Goal: Task Accomplishment & Management: Use online tool/utility

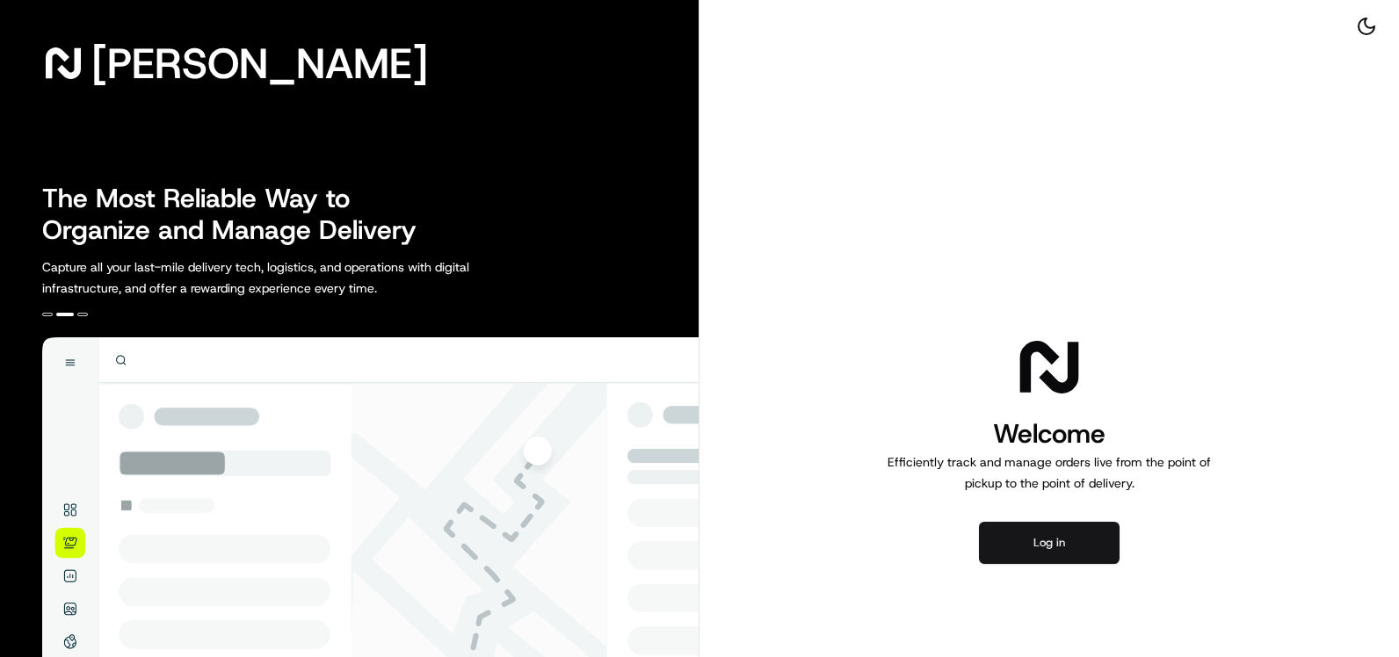
click at [1050, 551] on button "Log in" at bounding box center [1049, 543] width 141 height 42
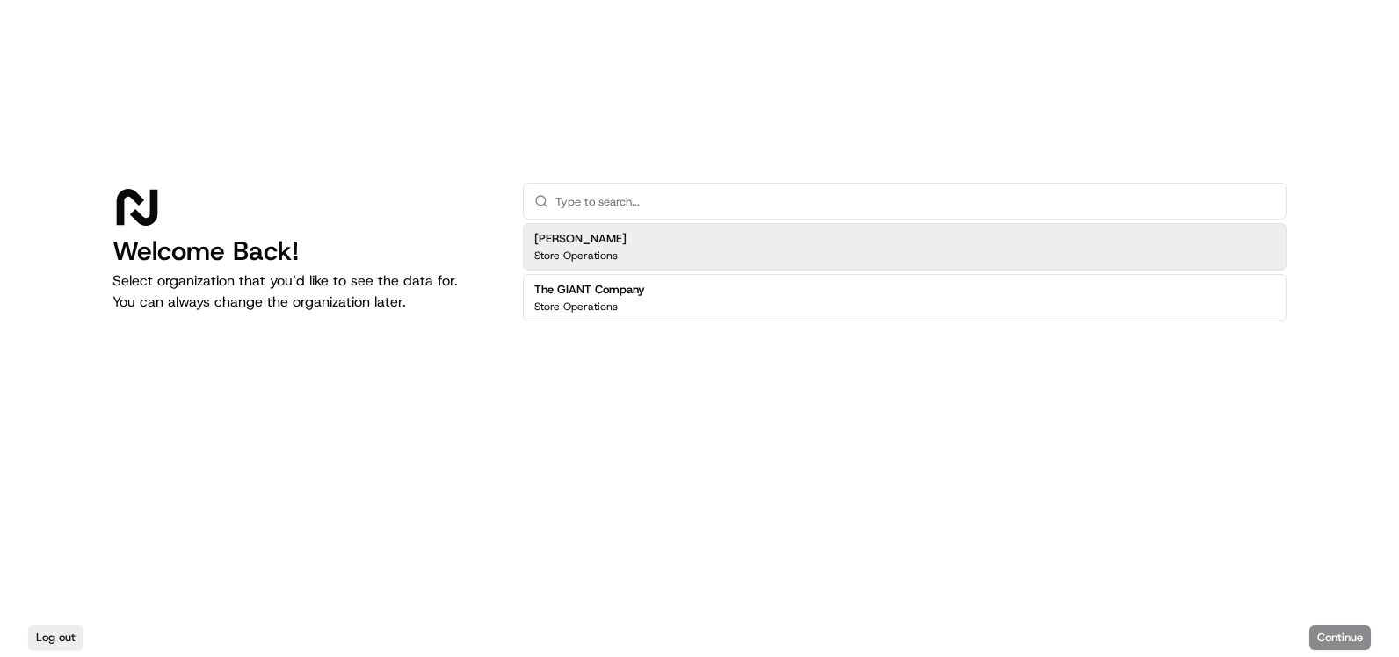
click at [731, 250] on div "[PERSON_NAME] Store Operations" at bounding box center [905, 246] width 764 height 47
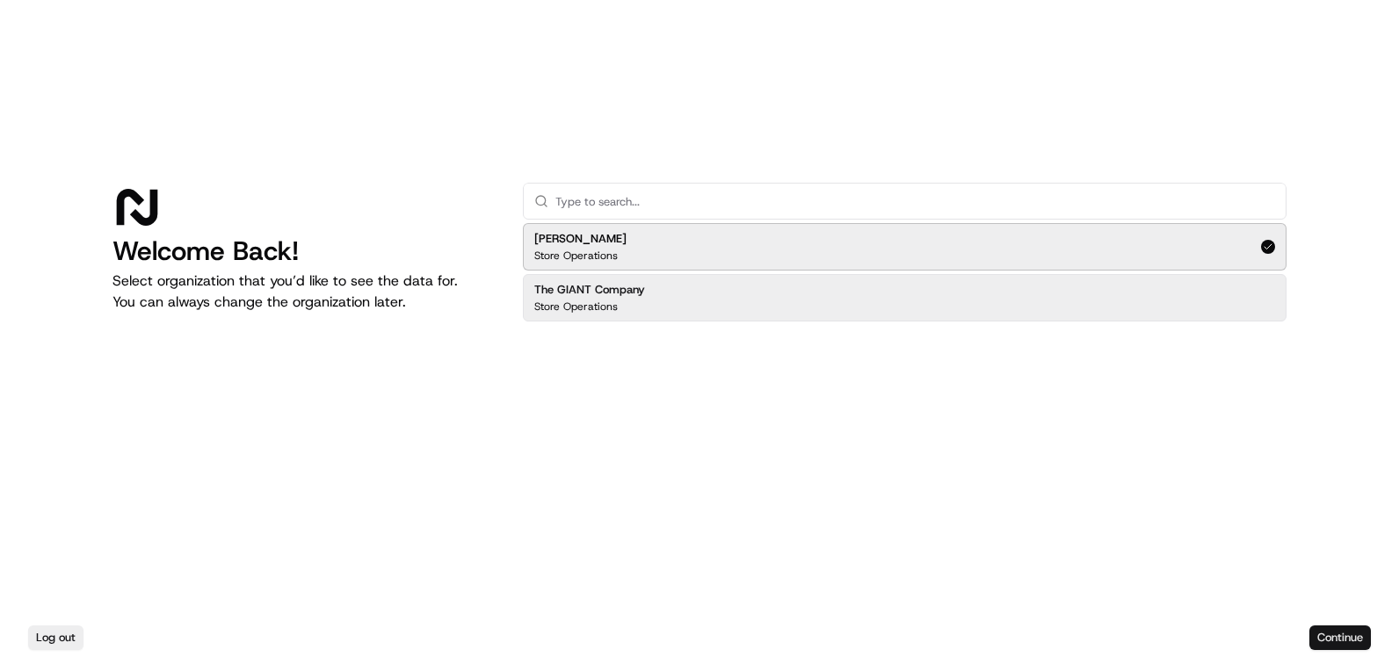
click at [1342, 639] on button "Continue" at bounding box center [1340, 638] width 62 height 25
